Goal: Task Accomplishment & Management: Manage account settings

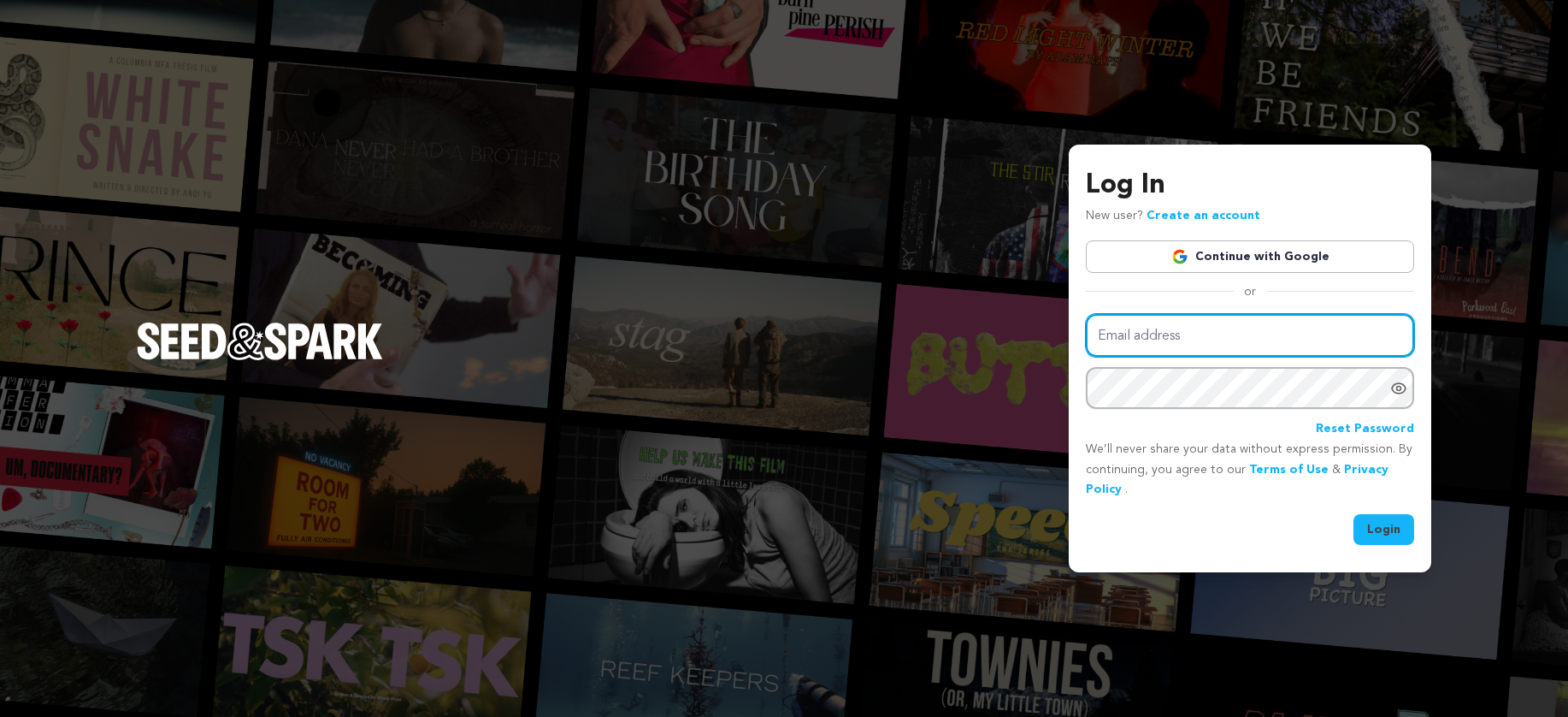
click at [1312, 338] on input "Email address" at bounding box center [1249, 335] width 328 height 44
type input "[DOMAIN_NAME][EMAIL_ADDRESS][DOMAIN_NAME]"
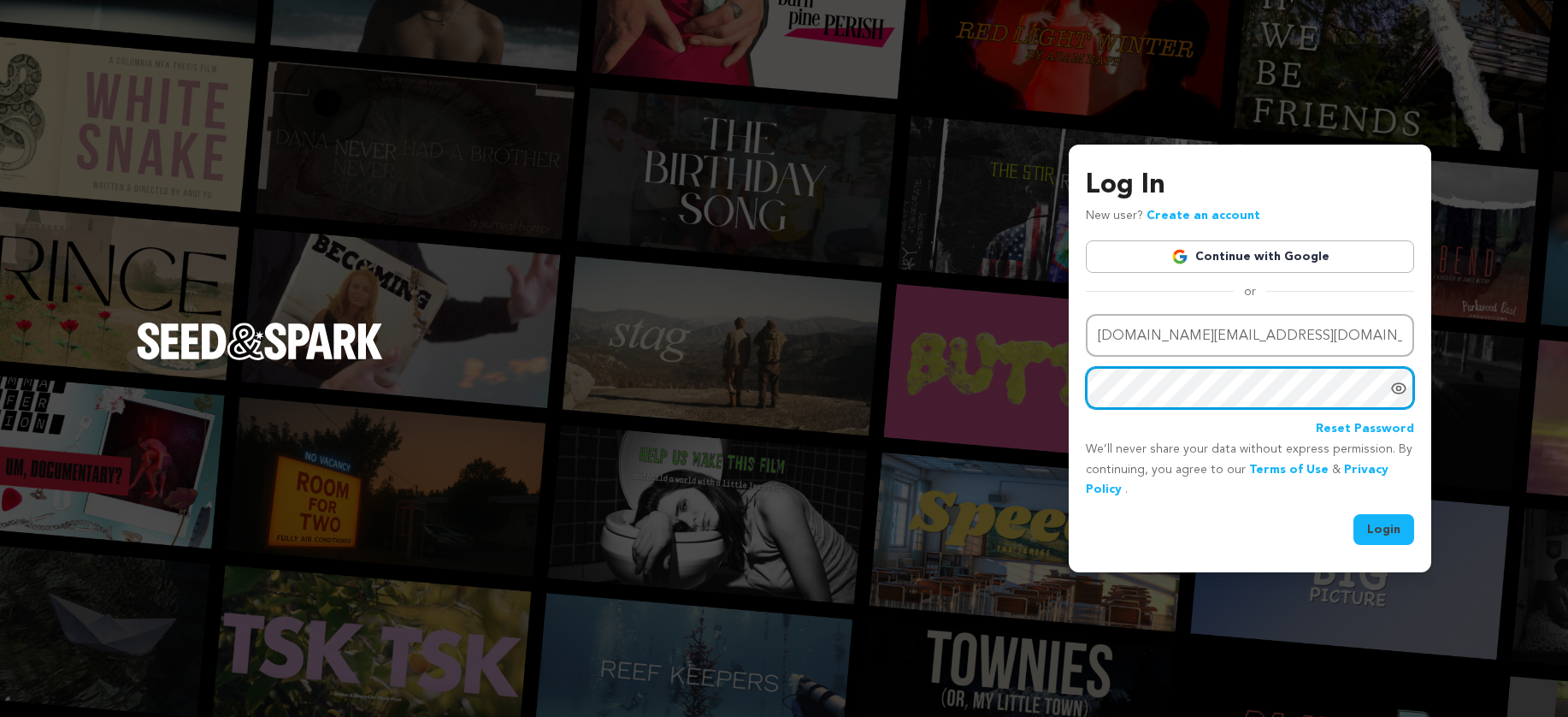
click at [1354, 514] on button "Login" at bounding box center [1384, 529] width 61 height 30
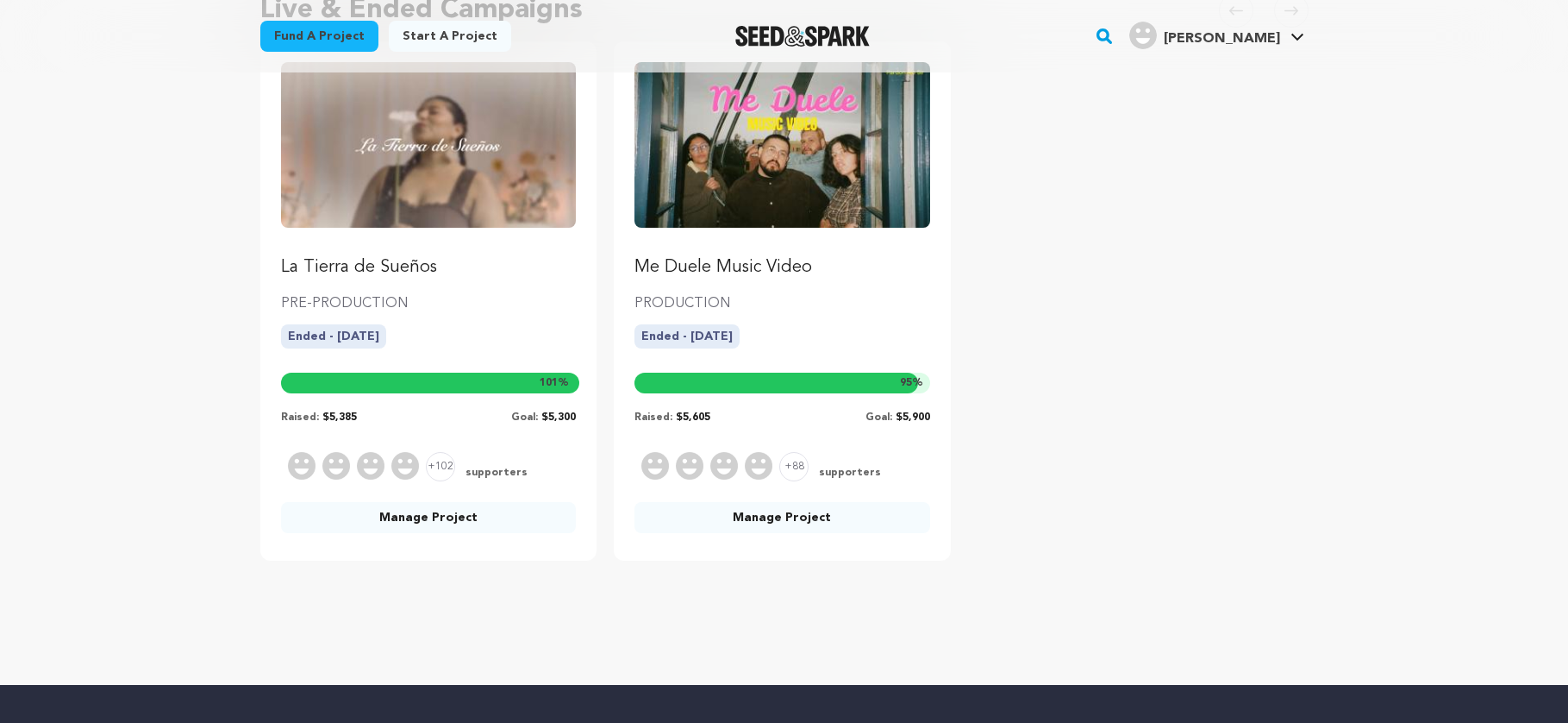
scroll to position [1, 0]
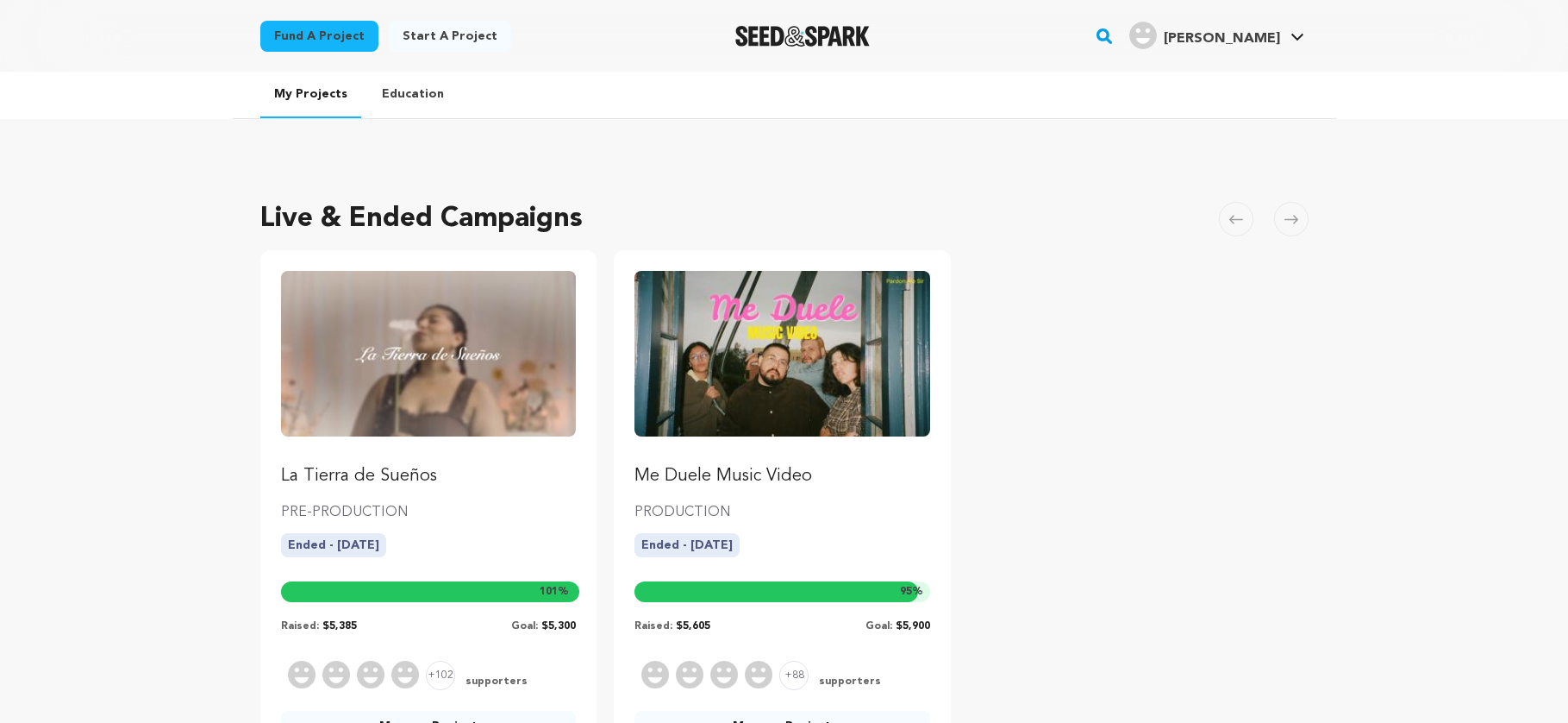
click at [473, 321] on img "Fund La Tierra de Sueños" at bounding box center [428, 353] width 296 height 166
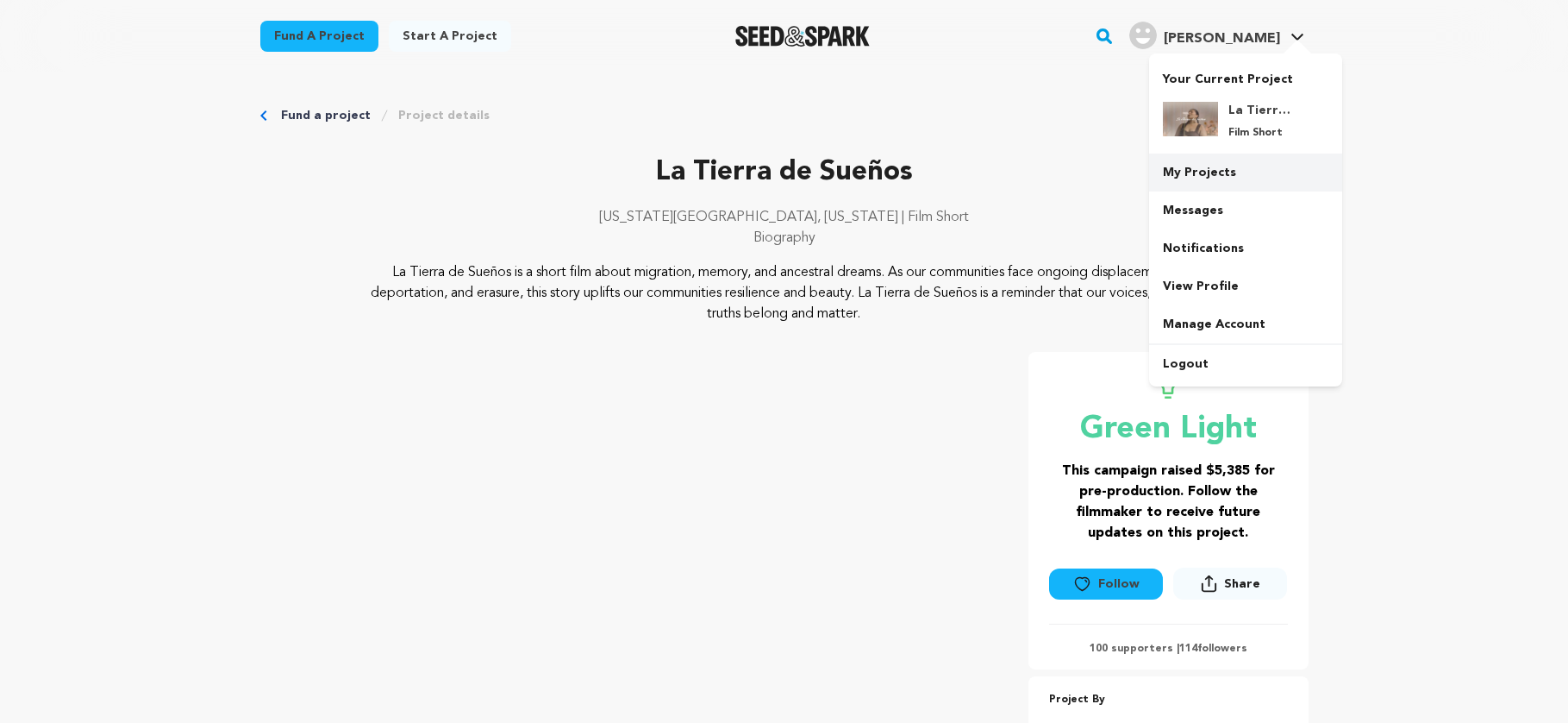
click at [1244, 166] on link "My Projects" at bounding box center [1246, 172] width 193 height 38
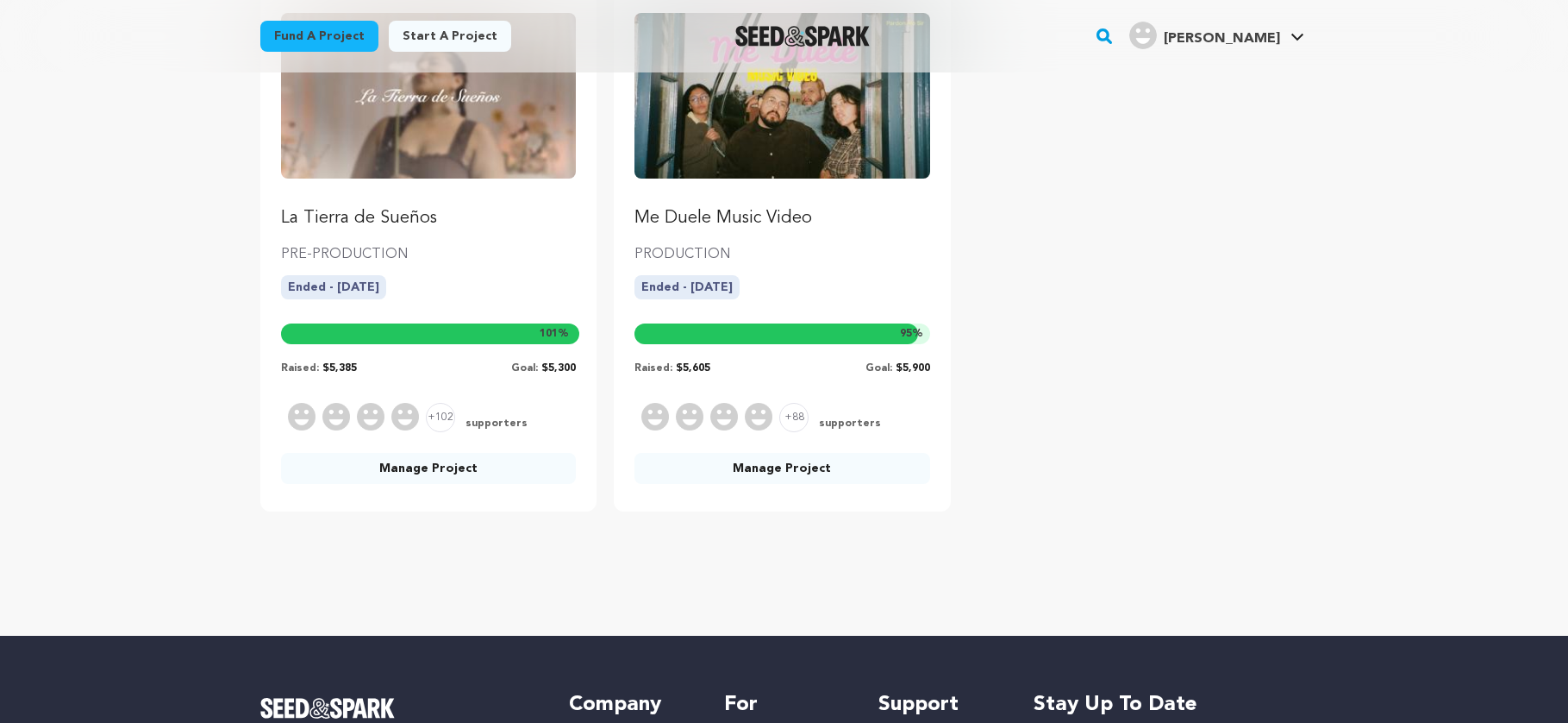
scroll to position [304, 0]
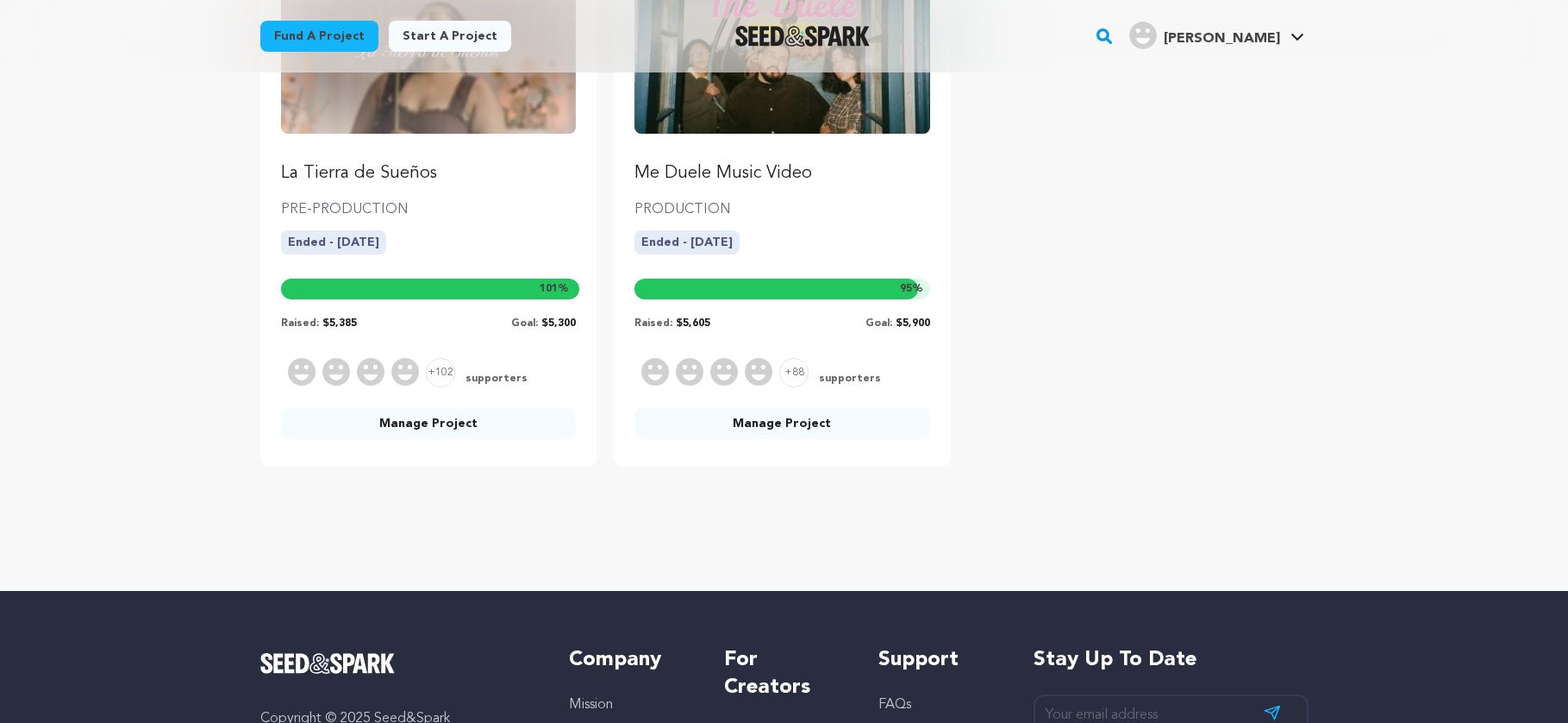
click at [457, 420] on link "Manage Project" at bounding box center [428, 423] width 296 height 31
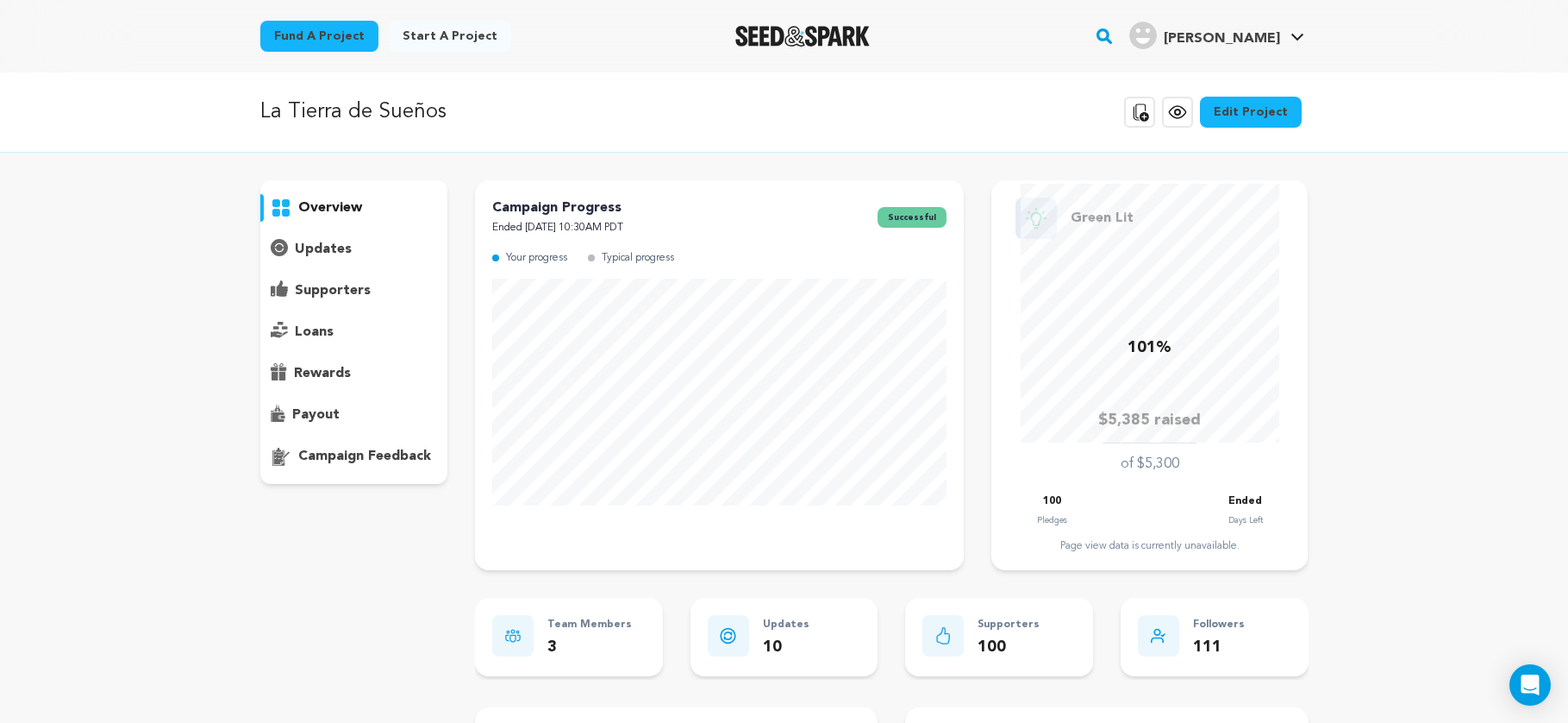
click at [332, 409] on p "payout" at bounding box center [316, 416] width 47 height 21
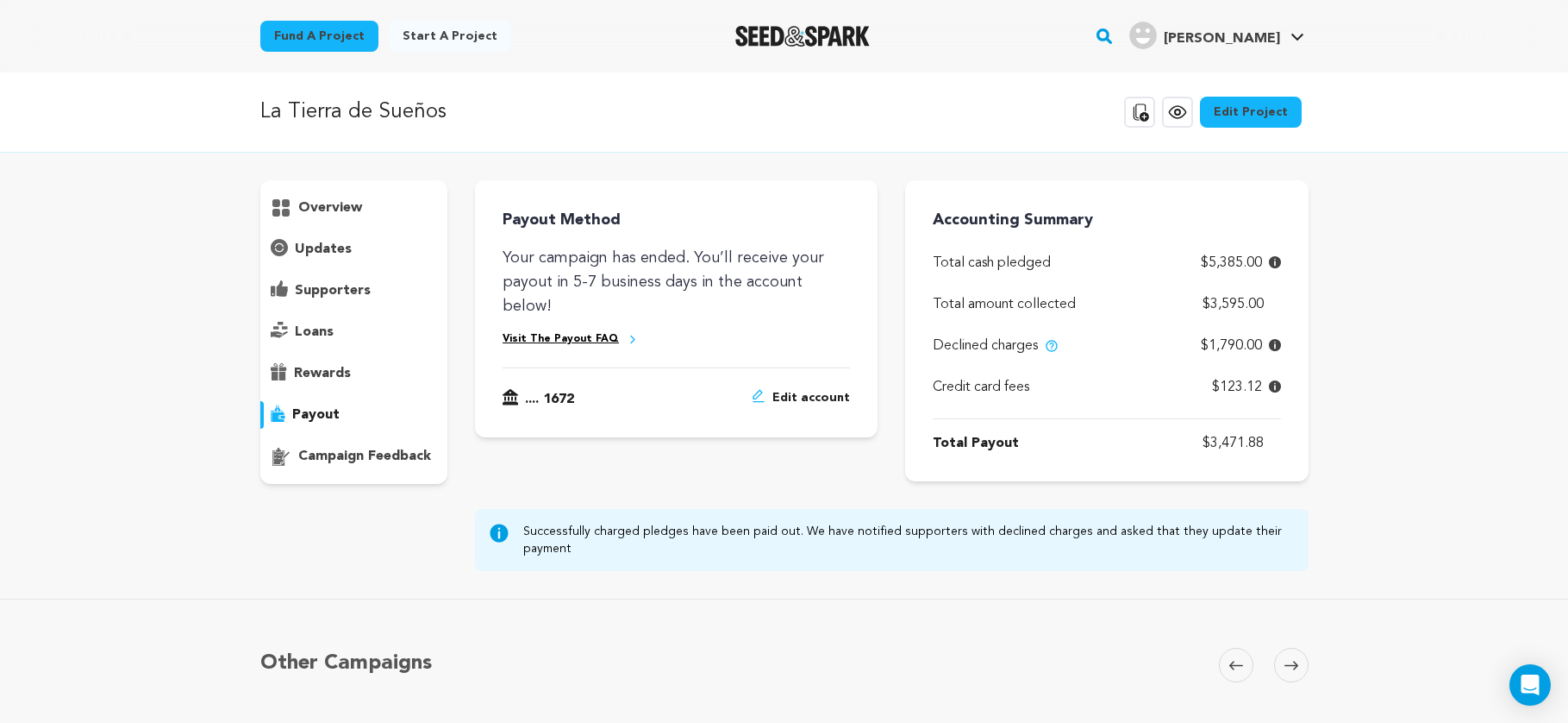
click at [1272, 347] on icon at bounding box center [1276, 345] width 12 height 12
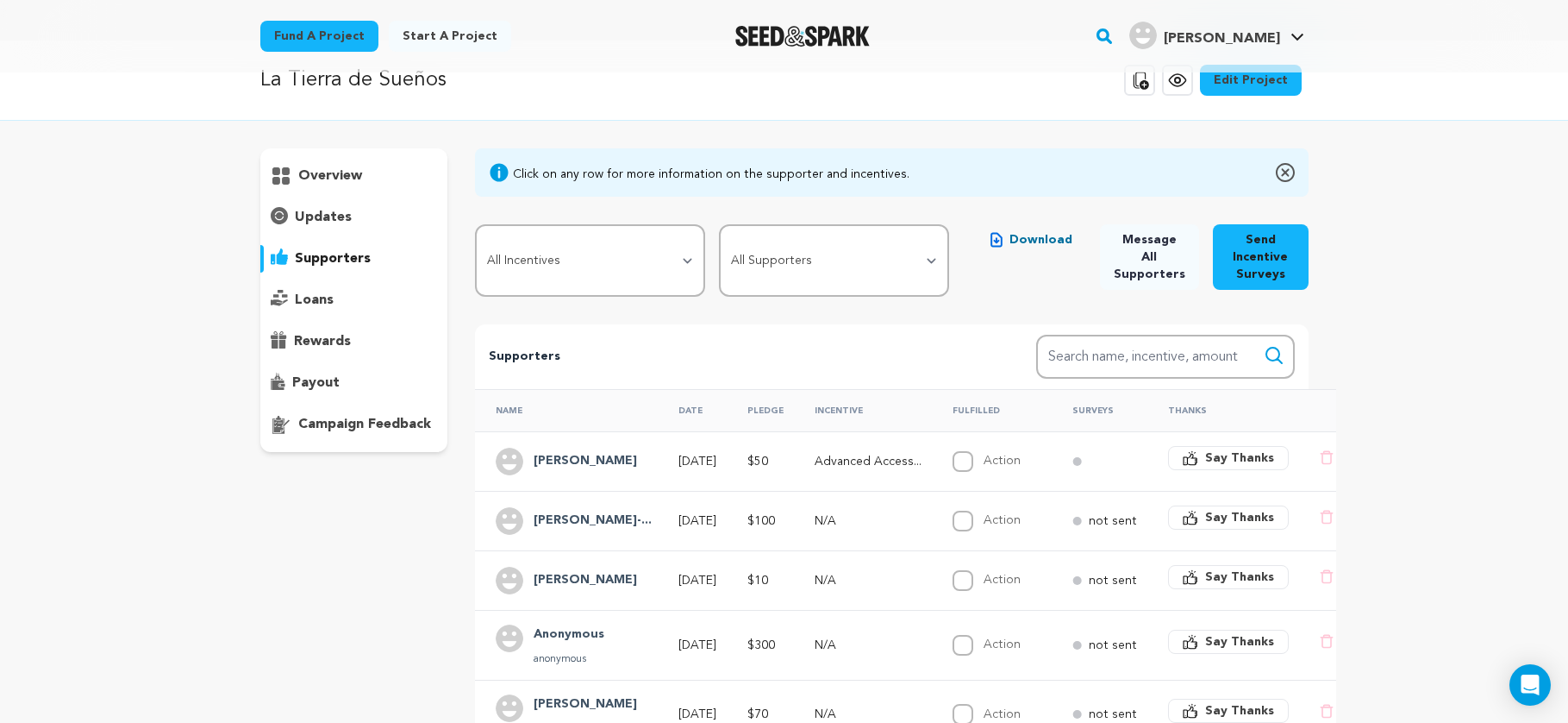
scroll to position [33, 0]
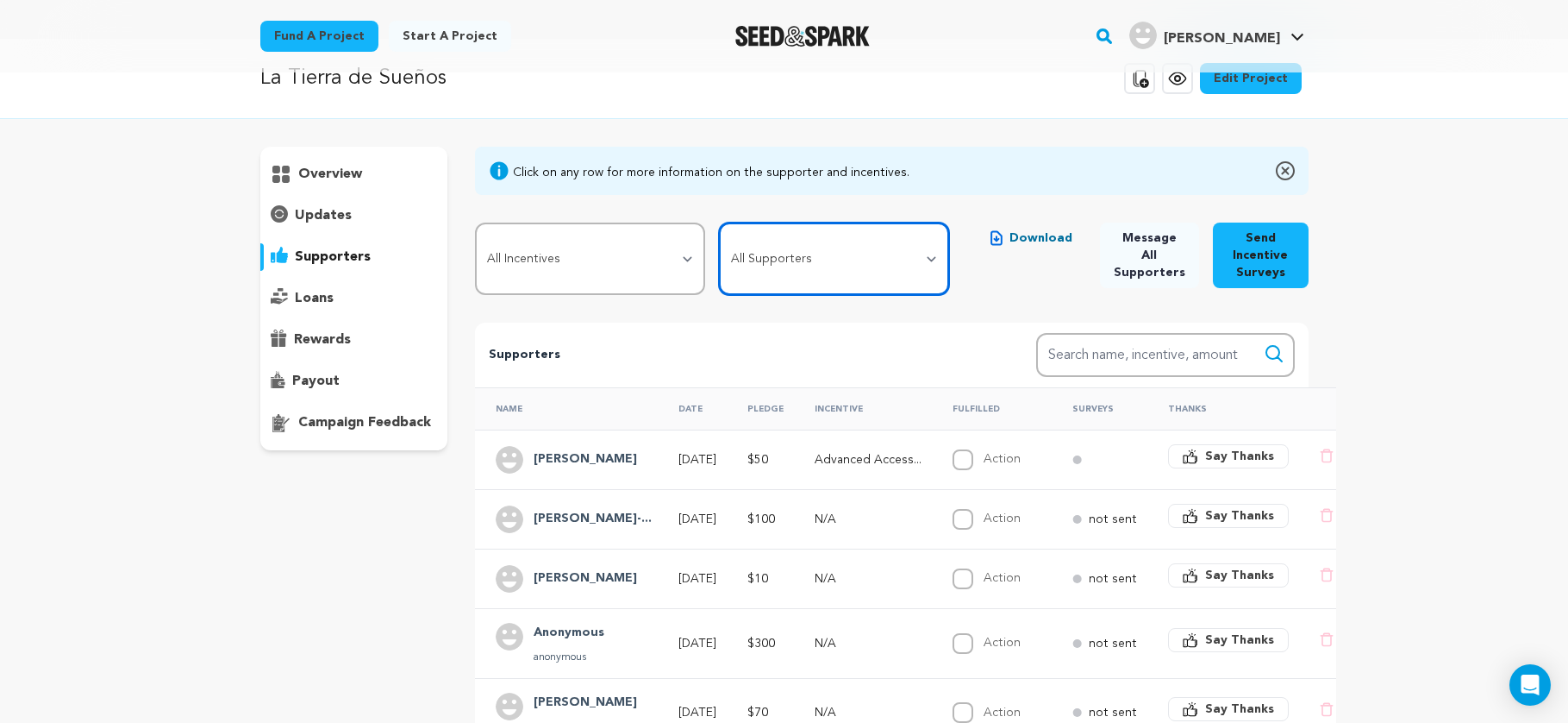
click at [860, 270] on select "All Supporters Survey not sent Survey incomplete Survey complete Incentive not …" at bounding box center [834, 258] width 230 height 72
select select "pledge_incomplete"
click at [728, 222] on select "All Supporters Survey not sent Survey incomplete Survey complete Incentive not …" at bounding box center [834, 258] width 230 height 72
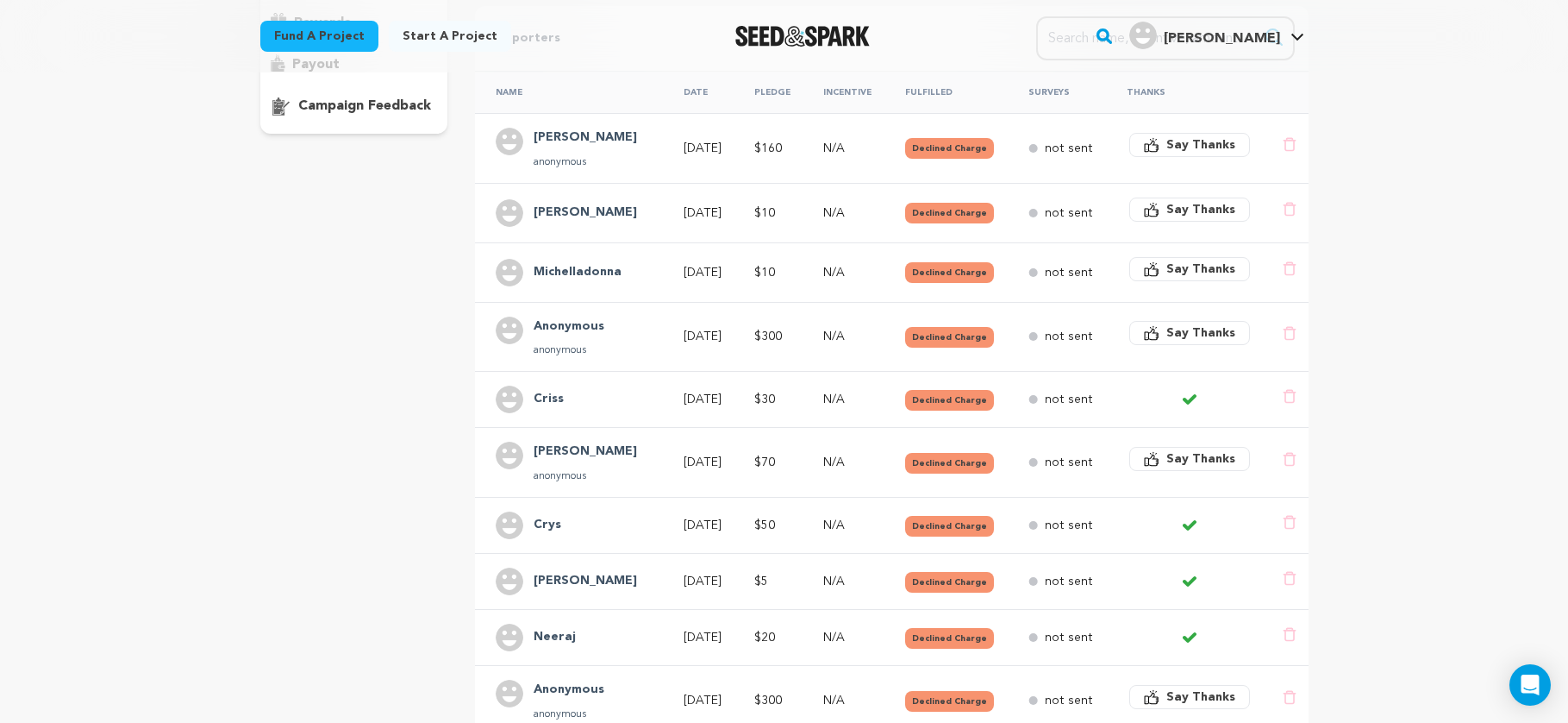
scroll to position [469, 0]
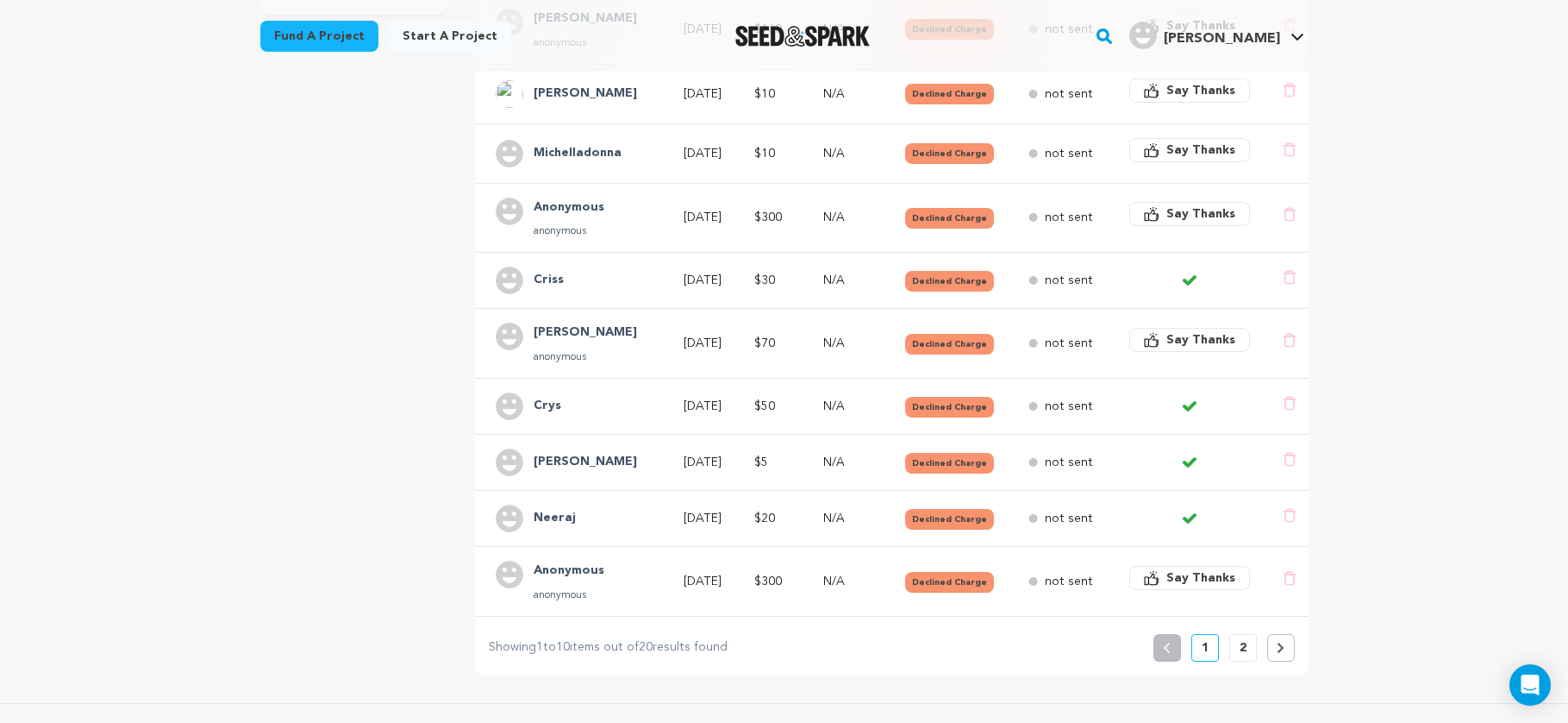
click at [1246, 648] on button "2" at bounding box center [1243, 647] width 27 height 27
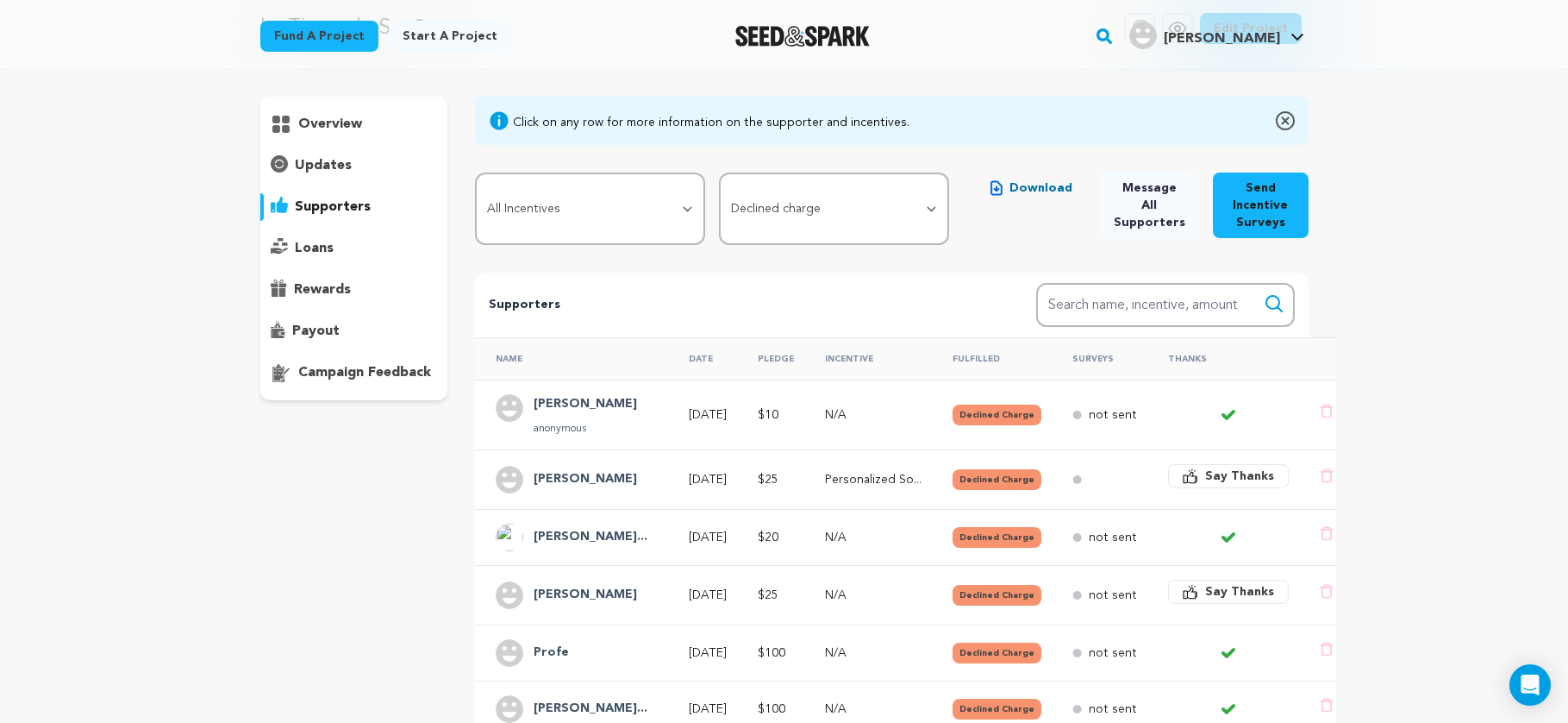
scroll to position [177, 0]
